Goal: Task Accomplishment & Management: Manage account settings

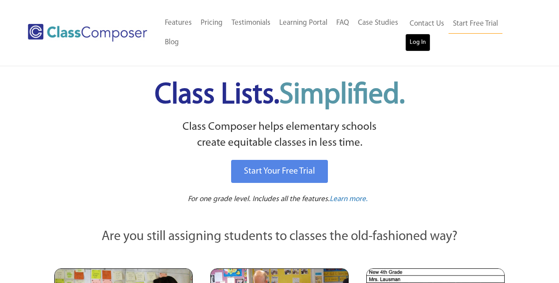
click at [418, 42] on link "Log In" at bounding box center [417, 43] width 25 height 18
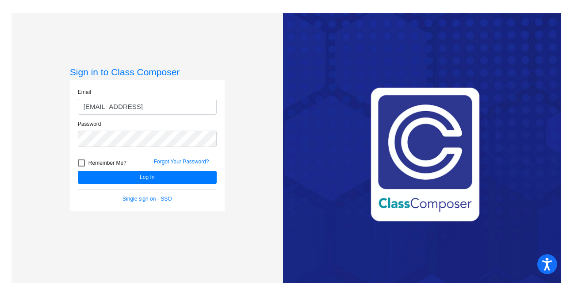
drag, startPoint x: 157, startPoint y: 103, endPoint x: 41, endPoint y: 115, distance: 116.5
click at [41, 115] on div "Sign in to Class Composer Email sgabbert@cuttensd.orga Password Remember Me? Fo…" at bounding box center [146, 154] width 271 height 283
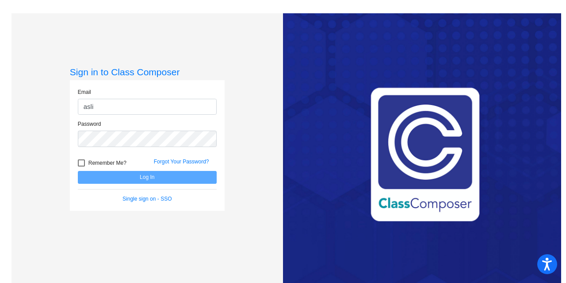
type input "asligh@cuttensd.org"
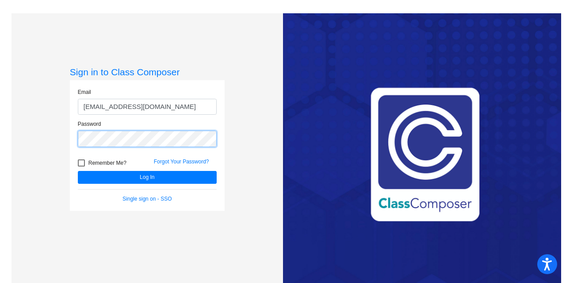
click at [0, 155] on mat-sidenav-content "Sign in to Class Composer Email asligh@cuttensd.org Password Remember Me? Forgo…" at bounding box center [283, 141] width 566 height 283
click at [78, 171] on button "Log In" at bounding box center [147, 177] width 139 height 13
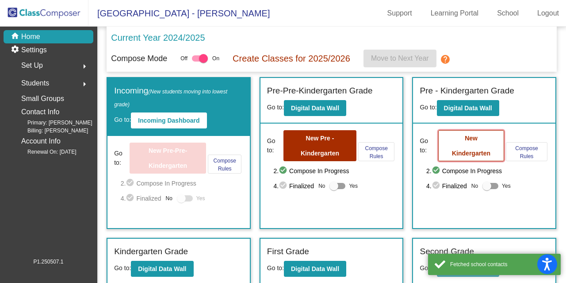
click at [461, 145] on button "New Kindergarten" at bounding box center [471, 145] width 66 height 31
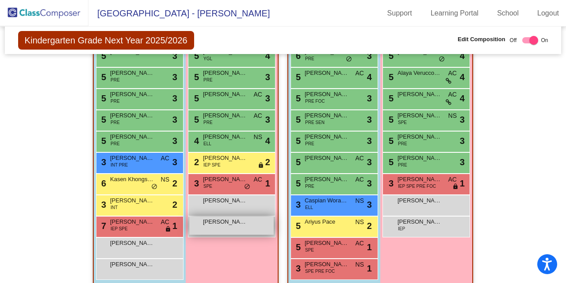
scroll to position [587, 0]
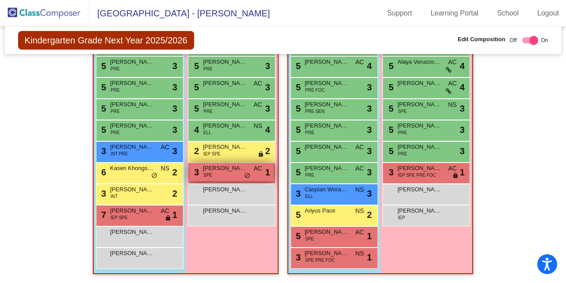
click at [217, 167] on span "Kohana McCormack" at bounding box center [225, 168] width 44 height 9
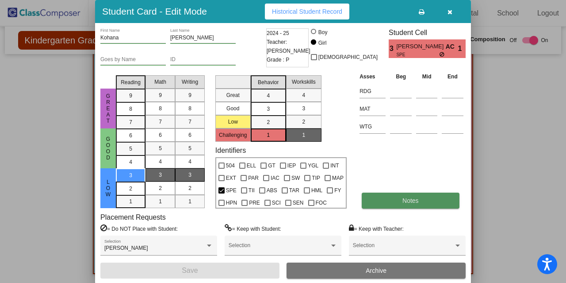
click at [404, 208] on button "Notes" at bounding box center [410, 200] width 97 height 16
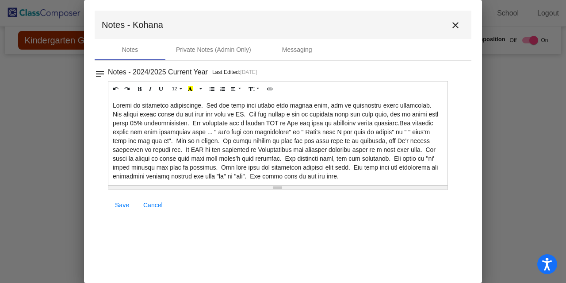
drag, startPoint x: 57, startPoint y: 269, endPoint x: 33, endPoint y: 275, distance: 24.9
drag, startPoint x: 33, startPoint y: 275, endPoint x: 324, endPoint y: 225, distance: 295.1
click at [324, 225] on mat-dialog-container "Notes - Kohana close Notes Private Notes (Admin Only) Messaging notes Notes - 2…" at bounding box center [283, 141] width 398 height 283
click at [455, 27] on mat-icon "close" at bounding box center [455, 25] width 11 height 11
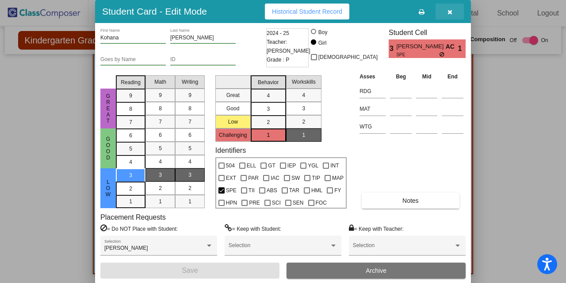
click at [453, 13] on button "button" at bounding box center [449, 12] width 28 height 16
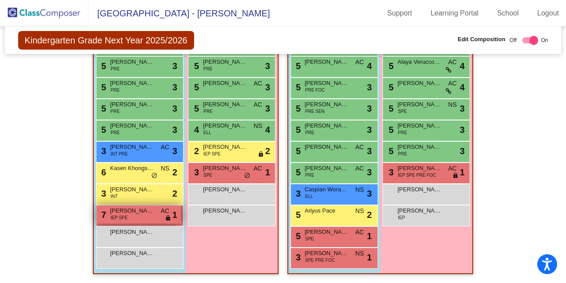
click at [124, 218] on div "7 Jax Ramos IEP SPE AC lock do_not_disturb_alt 1" at bounding box center [138, 214] width 84 height 18
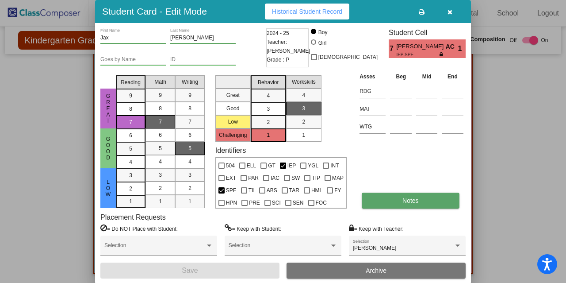
click at [371, 198] on button "Notes" at bounding box center [410, 200] width 97 height 16
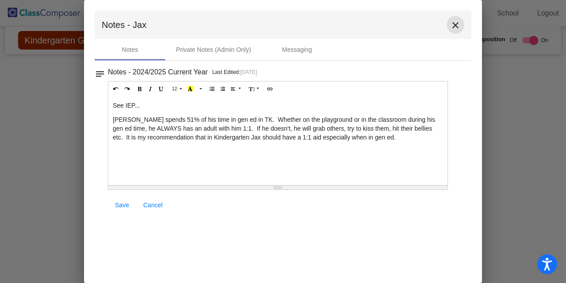
click at [451, 27] on mat-icon "close" at bounding box center [455, 25] width 11 height 11
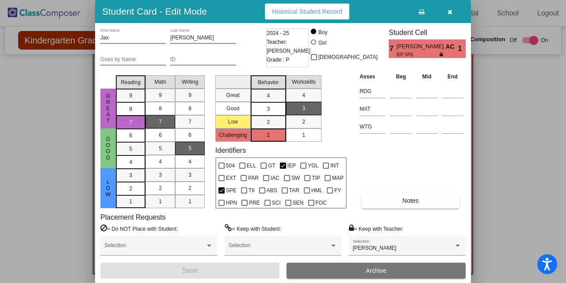
click at [525, 222] on div at bounding box center [283, 141] width 566 height 283
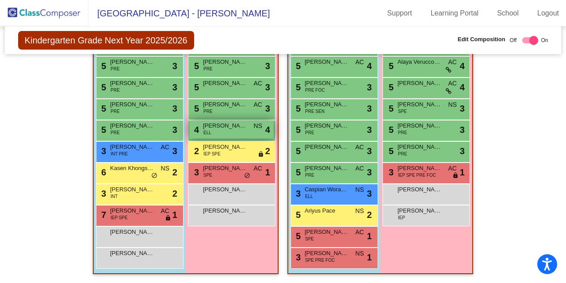
click at [236, 122] on span "Yahaira Arista" at bounding box center [225, 125] width 44 height 9
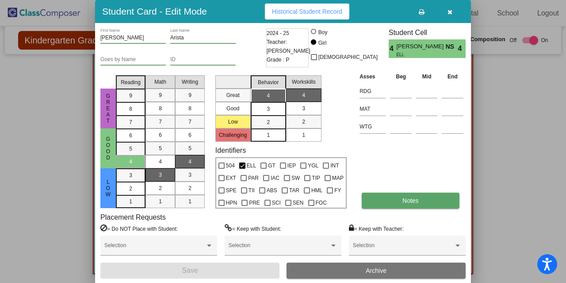
click at [398, 198] on button "Notes" at bounding box center [410, 200] width 97 height 16
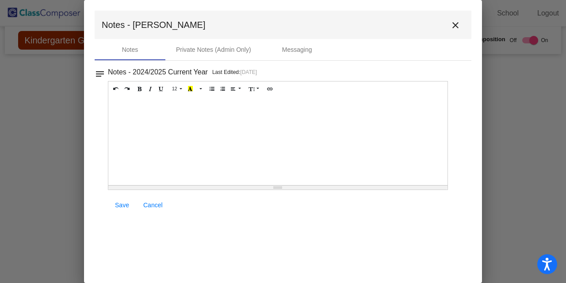
click at [459, 30] on mat-icon "close" at bounding box center [455, 25] width 11 height 11
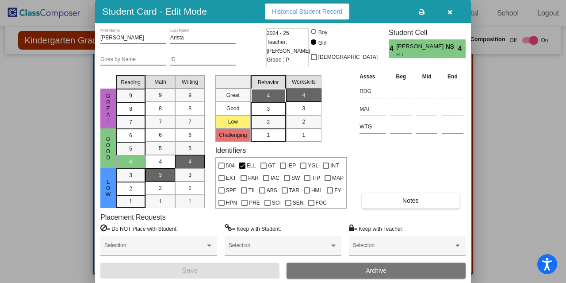
click at [454, 13] on button "button" at bounding box center [449, 12] width 28 height 16
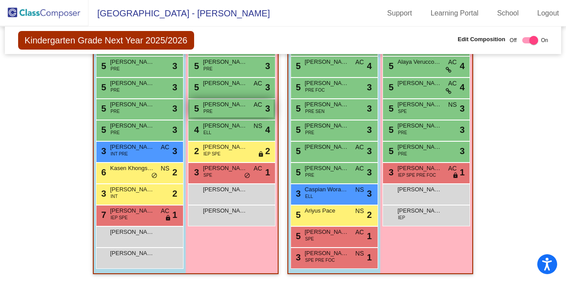
click at [229, 111] on div "5 Annilee Keeney PRE AC lock do_not_disturb_alt 3" at bounding box center [231, 108] width 84 height 18
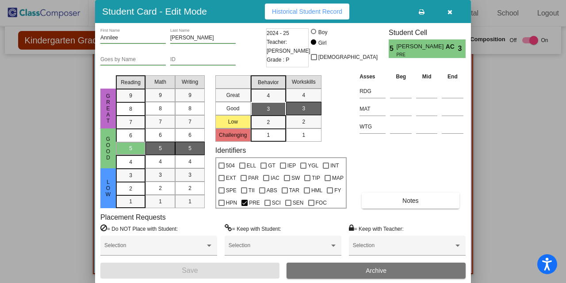
click at [429, 189] on div "Asses Beg Mid End RDG MAT WTG Notes" at bounding box center [411, 140] width 108 height 137
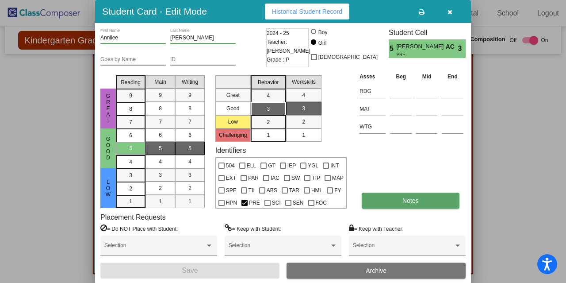
click at [429, 199] on button "Notes" at bounding box center [410, 200] width 97 height 16
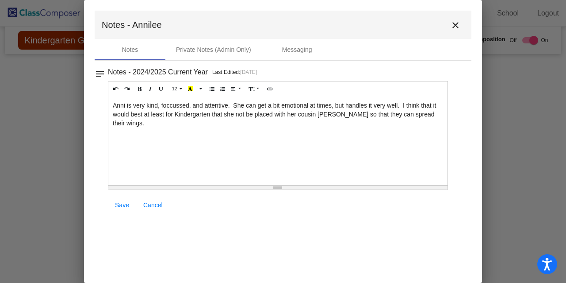
click at [450, 35] on mat-toolbar "Notes - Annilee close" at bounding box center [283, 25] width 377 height 28
click at [452, 28] on mat-icon "close" at bounding box center [455, 25] width 11 height 11
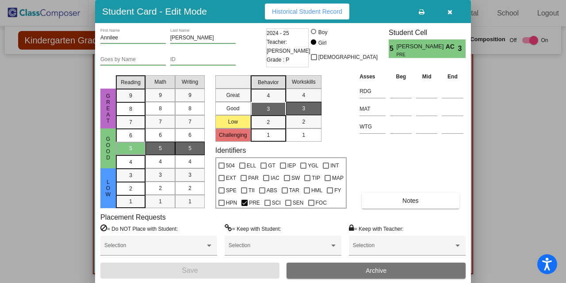
click at [447, 19] on button "button" at bounding box center [449, 12] width 28 height 16
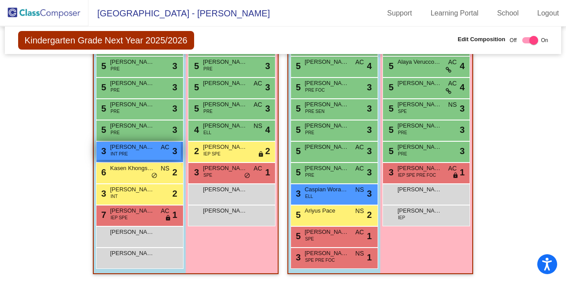
click at [140, 146] on div "3 Andrew Lende INT PRE AC lock do_not_disturb_alt 3" at bounding box center [138, 150] width 84 height 18
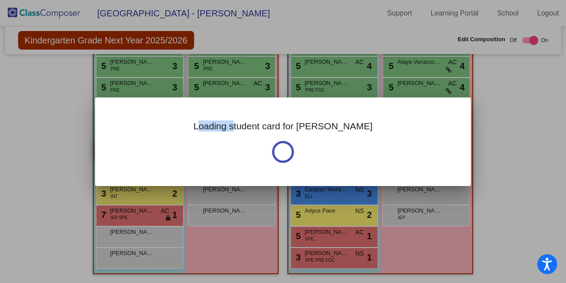
click at [140, 146] on div "Loading student card for Andrew" at bounding box center [283, 141] width 376 height 88
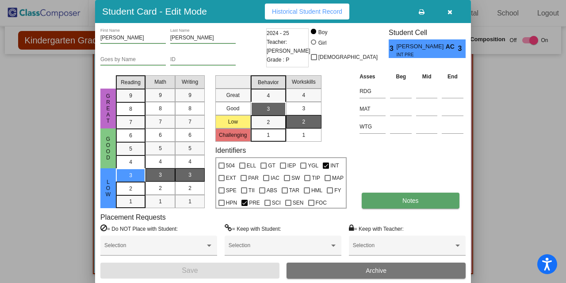
click at [395, 199] on button "Notes" at bounding box center [410, 200] width 97 height 16
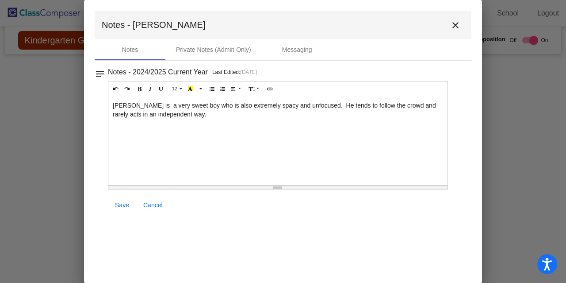
click at [454, 22] on mat-icon "close" at bounding box center [455, 25] width 11 height 11
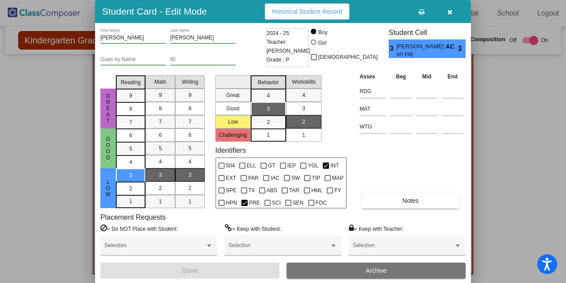
click at [451, 17] on button "button" at bounding box center [449, 12] width 28 height 16
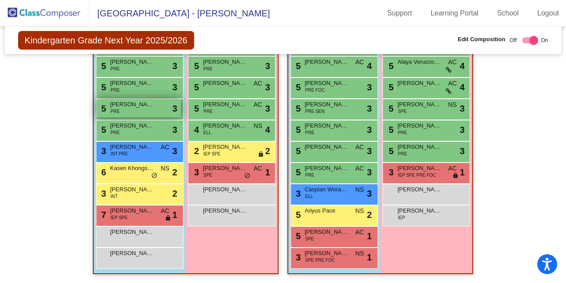
click at [121, 103] on span "Isaac Asbury" at bounding box center [132, 104] width 44 height 9
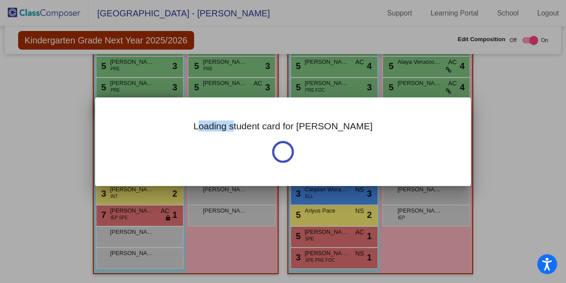
click at [121, 103] on div "Loading student card for Isaac" at bounding box center [283, 141] width 376 height 88
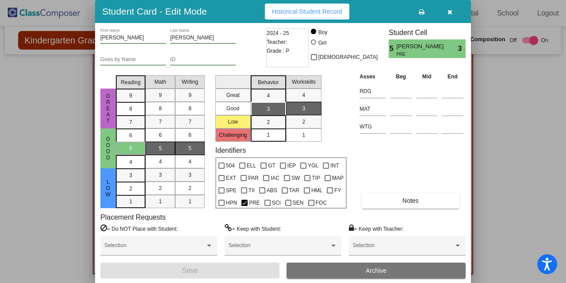
click at [415, 210] on div "Isaac First Name Asbury Last Name Goes by Name ID 2024 - 25 Teacher: Grade : P …" at bounding box center [282, 153] width 365 height 250
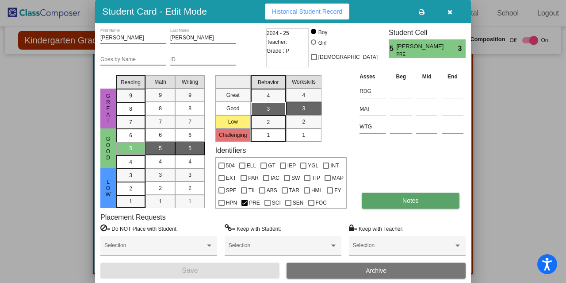
click at [416, 202] on span "Notes" at bounding box center [410, 200] width 16 height 7
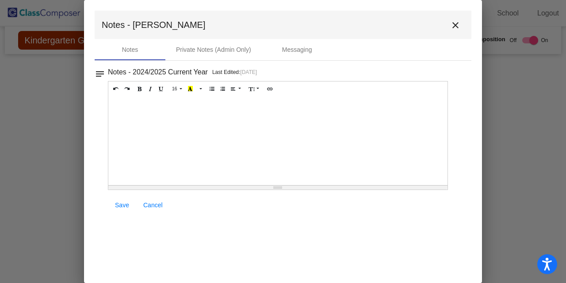
click at [454, 30] on mat-icon "close" at bounding box center [455, 25] width 11 height 11
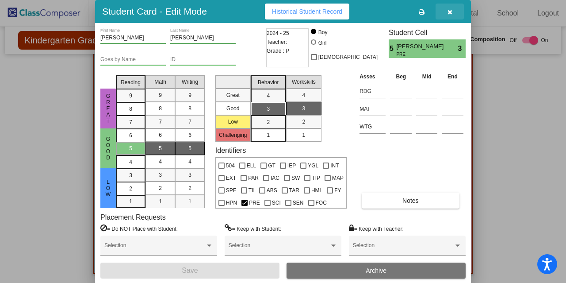
click at [447, 11] on button "button" at bounding box center [449, 12] width 28 height 16
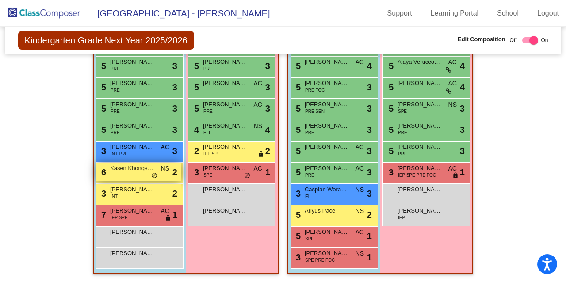
click at [141, 172] on div "6 Kasen Khongsaengdo NS lock do_not_disturb_alt 2" at bounding box center [138, 172] width 84 height 18
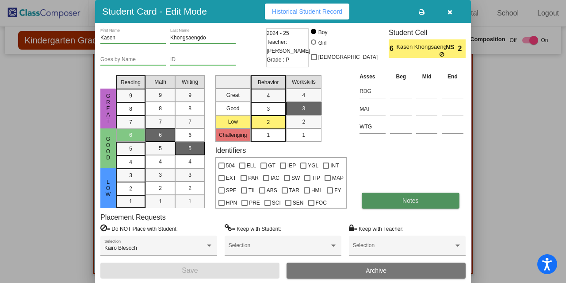
click at [409, 197] on span "Notes" at bounding box center [410, 200] width 16 height 7
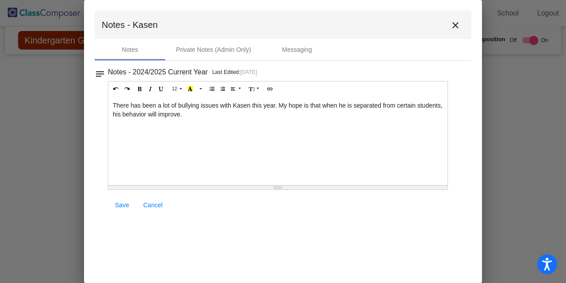
click at [458, 23] on mat-icon "close" at bounding box center [455, 25] width 11 height 11
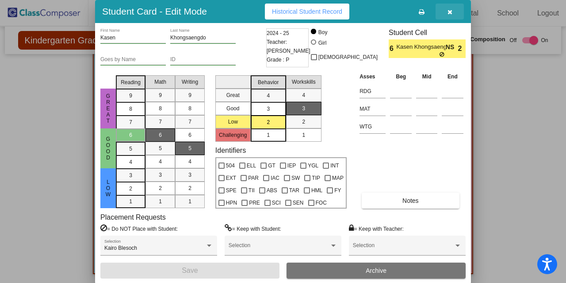
click at [452, 13] on button "button" at bounding box center [449, 12] width 28 height 16
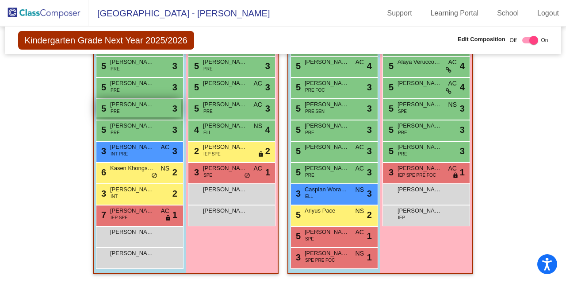
click at [146, 108] on div "5 Isaac Asbury PRE lock do_not_disturb_alt 3" at bounding box center [138, 108] width 84 height 18
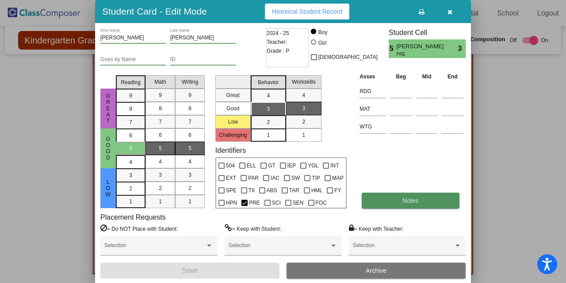
click at [419, 197] on button "Notes" at bounding box center [410, 200] width 97 height 16
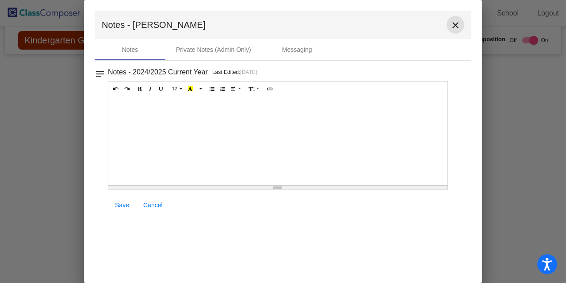
click at [459, 25] on mat-icon "close" at bounding box center [455, 25] width 11 height 11
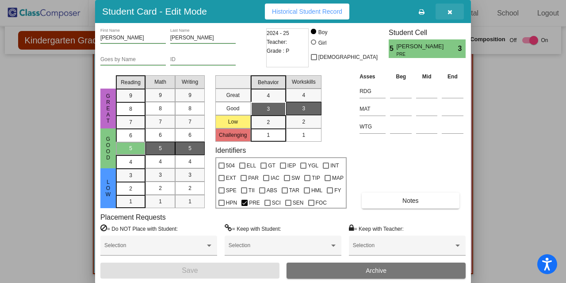
click at [453, 16] on button "button" at bounding box center [449, 12] width 28 height 16
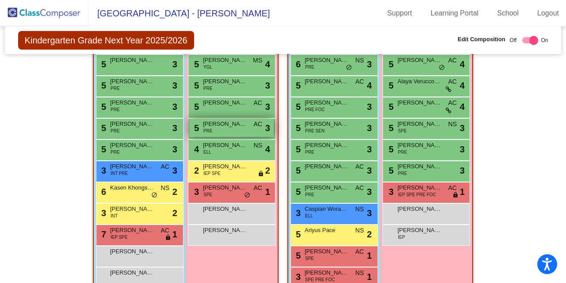
scroll to position [543, 0]
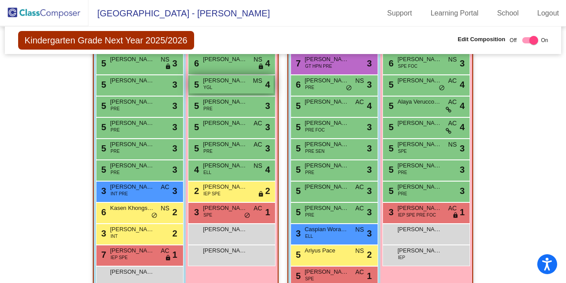
click at [233, 93] on div "5 Bradley Hill YGL MS lock do_not_disturb_alt 4" at bounding box center [231, 84] width 84 height 18
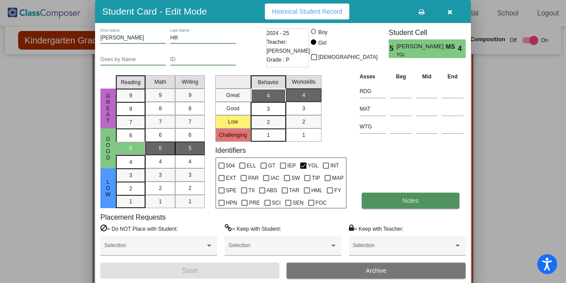
click at [436, 201] on button "Notes" at bounding box center [410, 200] width 97 height 16
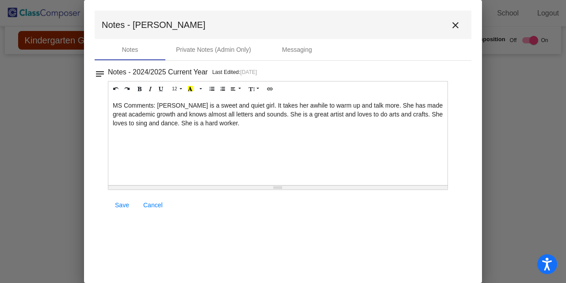
click at [458, 35] on mat-toolbar "Notes - Bradley close" at bounding box center [283, 25] width 377 height 28
click at [458, 27] on mat-icon "close" at bounding box center [455, 25] width 11 height 11
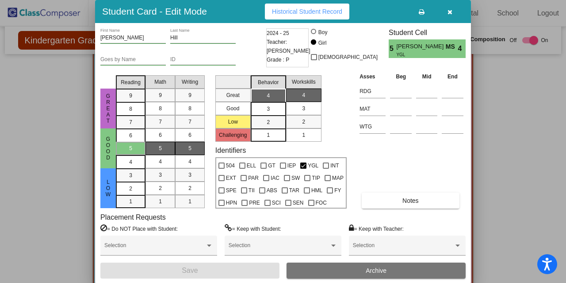
click at [448, 7] on button "button" at bounding box center [449, 12] width 28 height 16
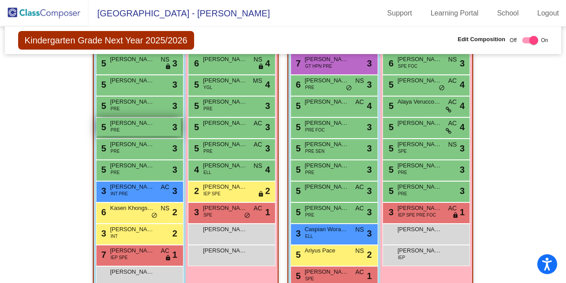
click at [154, 123] on div "5 Malikai Akpeki PRE lock do_not_disturb_alt 3" at bounding box center [138, 127] width 84 height 18
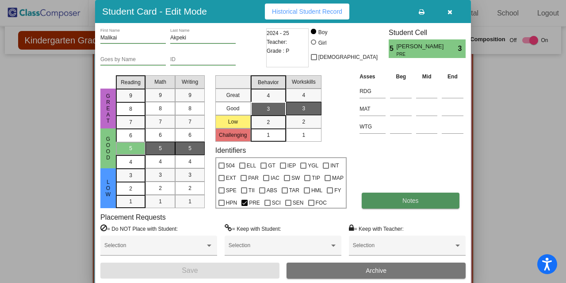
click at [385, 199] on button "Notes" at bounding box center [410, 200] width 97 height 16
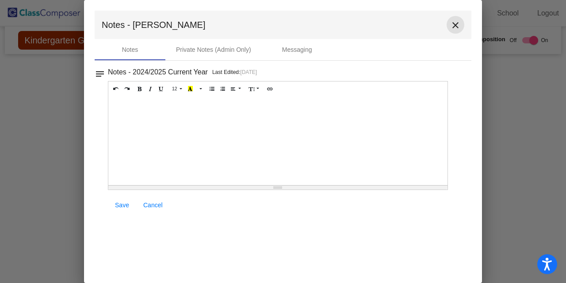
click at [452, 20] on mat-icon "close" at bounding box center [455, 25] width 11 height 11
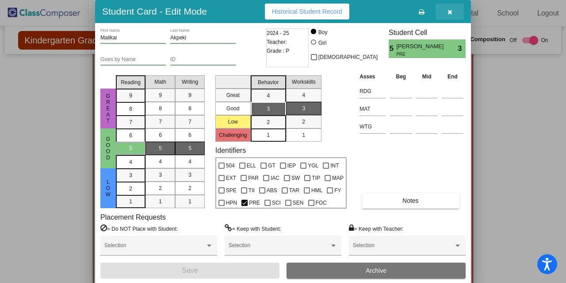
click at [445, 13] on button "button" at bounding box center [449, 12] width 28 height 16
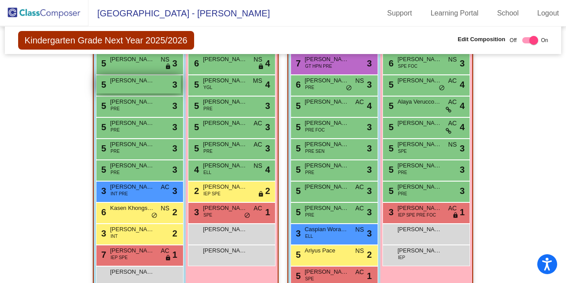
click at [118, 81] on span "Killian Davis" at bounding box center [132, 80] width 44 height 9
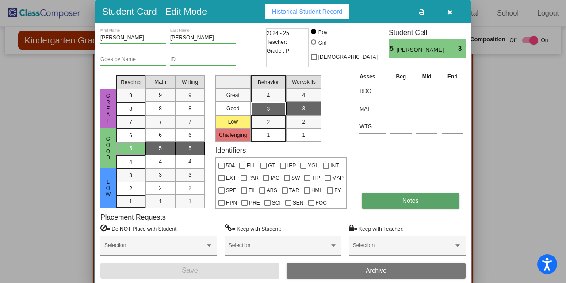
click at [408, 201] on span "Notes" at bounding box center [410, 200] width 16 height 7
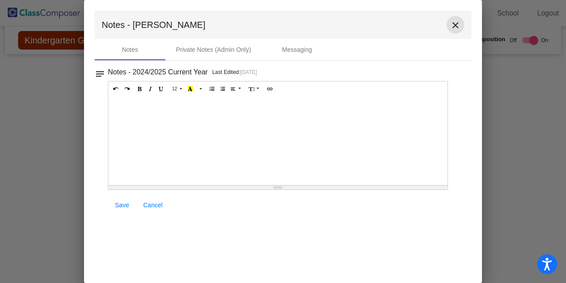
click at [458, 25] on mat-icon "close" at bounding box center [455, 25] width 11 height 11
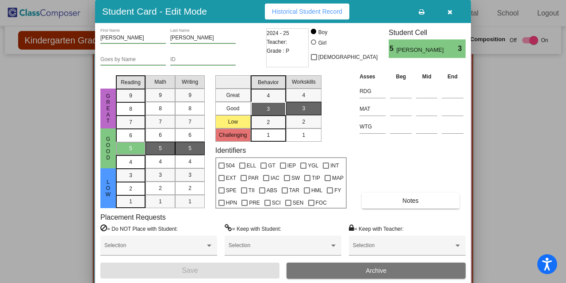
click at [455, 12] on button "button" at bounding box center [449, 12] width 28 height 16
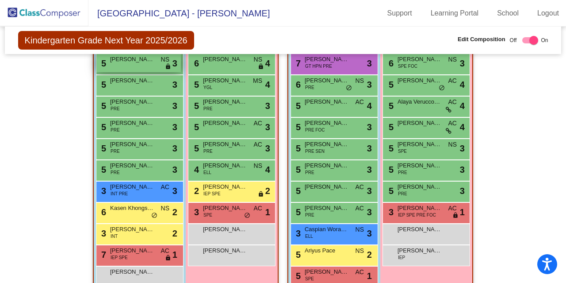
click at [148, 70] on div "5 Jayden Vang NS lock do_not_disturb_alt 3" at bounding box center [138, 63] width 84 height 18
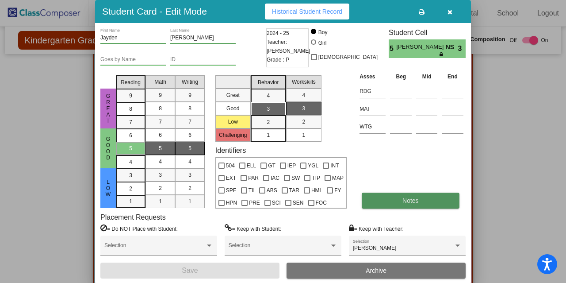
click at [414, 200] on span "Notes" at bounding box center [410, 200] width 16 height 7
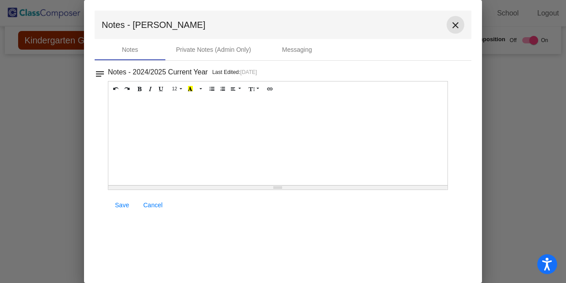
click at [456, 24] on mat-icon "close" at bounding box center [455, 25] width 11 height 11
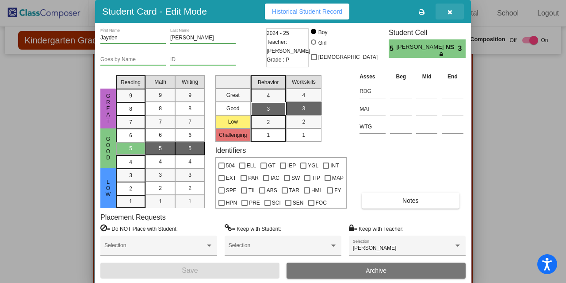
click at [452, 7] on button "button" at bounding box center [449, 12] width 28 height 16
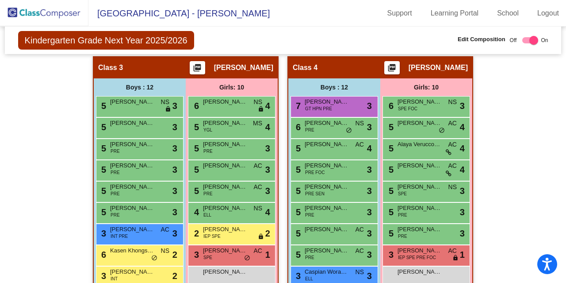
scroll to position [499, 0]
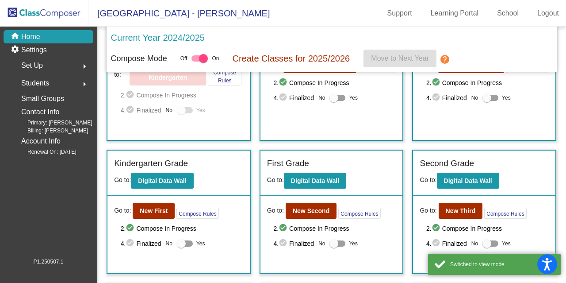
scroll to position [88, 0]
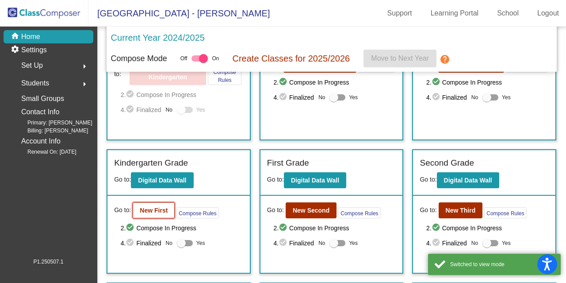
click at [153, 211] on b "New First" at bounding box center [154, 209] width 28 height 7
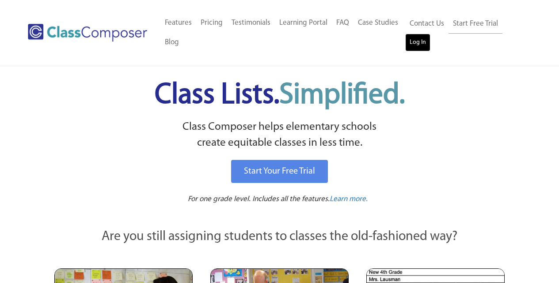
click at [420, 44] on link "Log In" at bounding box center [417, 43] width 25 height 18
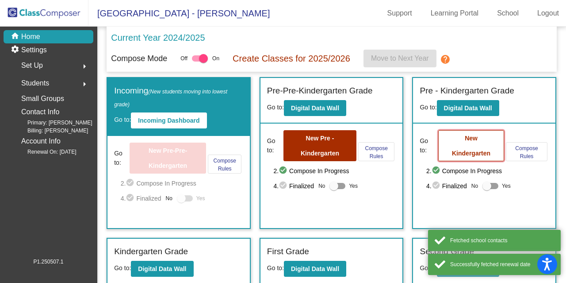
click at [488, 139] on button "New Kindergarten" at bounding box center [471, 145] width 66 height 31
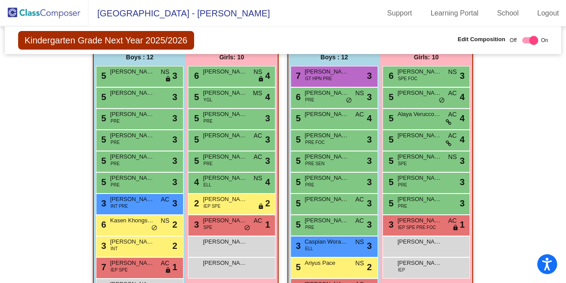
scroll to position [575, 0]
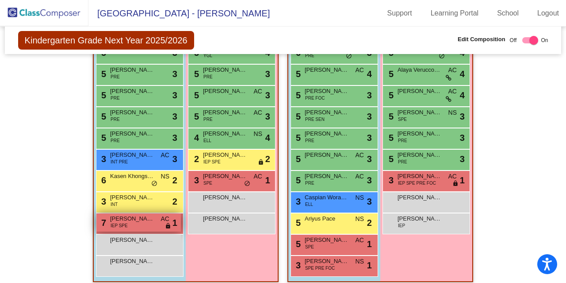
click at [121, 220] on span "Jax Ramos" at bounding box center [132, 218] width 44 height 9
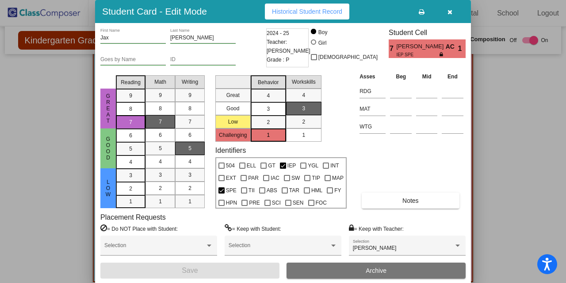
click at [451, 12] on icon "button" at bounding box center [449, 12] width 5 height 6
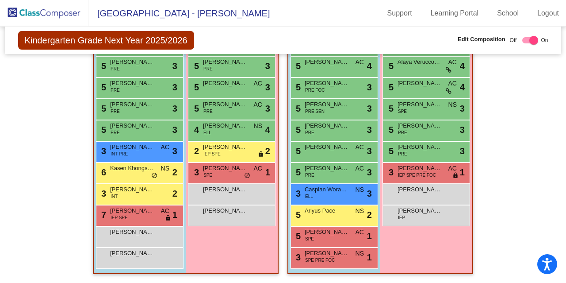
scroll to position [543, 0]
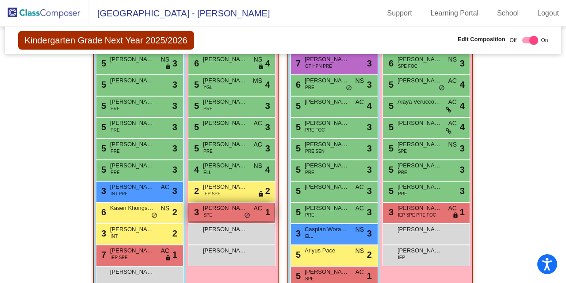
click at [231, 207] on span "Kohana McCormack" at bounding box center [225, 207] width 44 height 9
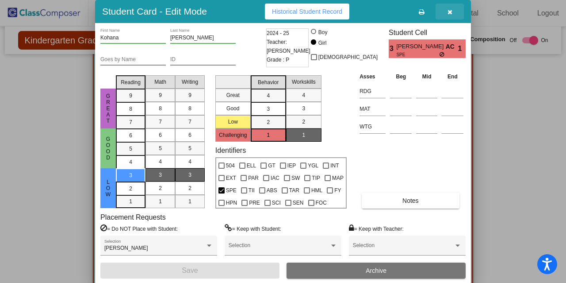
click at [453, 8] on button "button" at bounding box center [449, 12] width 28 height 16
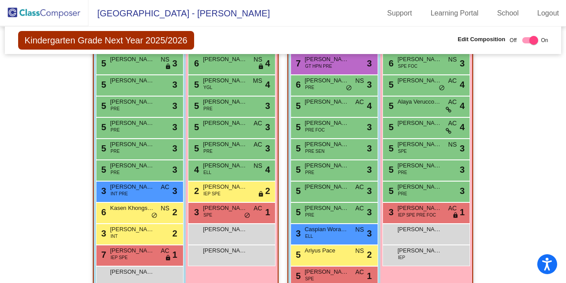
scroll to position [587, 0]
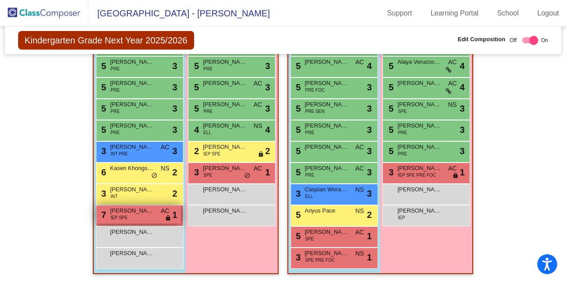
click at [148, 216] on div "7 Jax Ramos IEP SPE AC lock do_not_disturb_alt 1" at bounding box center [138, 214] width 84 height 18
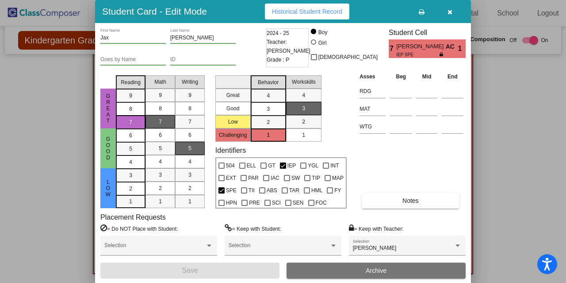
click at [455, 8] on button "button" at bounding box center [449, 12] width 28 height 16
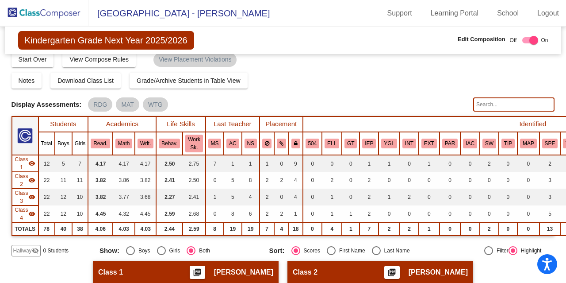
scroll to position [0, 0]
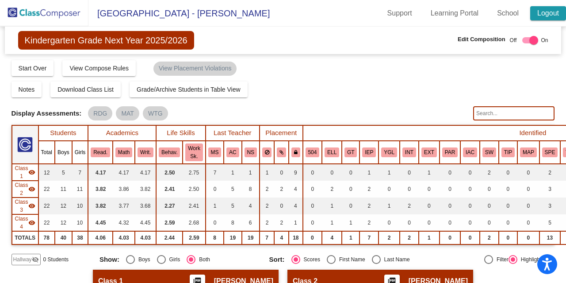
click at [543, 11] on link "Logout" at bounding box center [548, 13] width 36 height 14
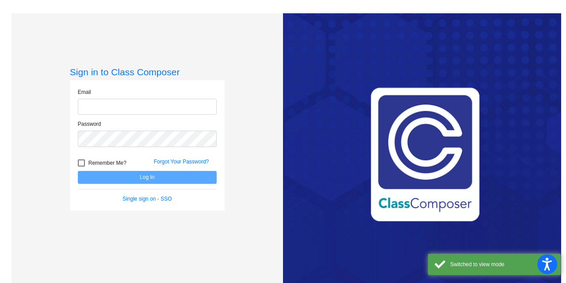
type input "sgabbert@cuttensd.org"
